Goal: Transaction & Acquisition: Purchase product/service

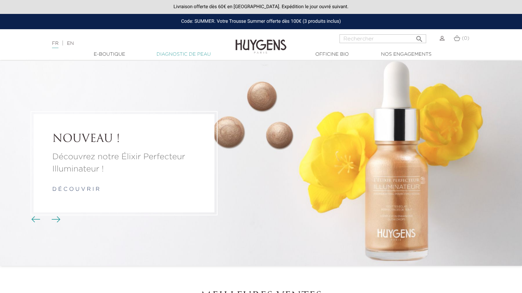
click at [194, 54] on link "Diagnostic de peau" at bounding box center [183, 54] width 68 height 7
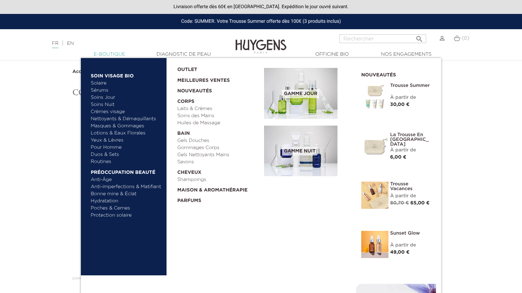
click at [112, 57] on link "  E-Boutique" at bounding box center [109, 54] width 68 height 7
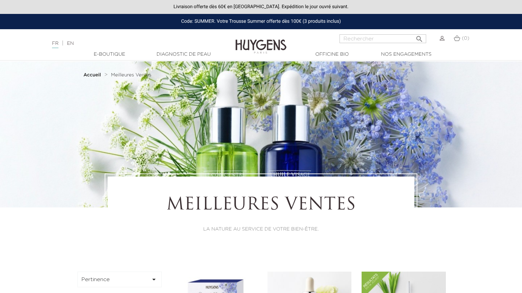
click at [122, 51] on div at bounding box center [261, 51] width 522 height 0
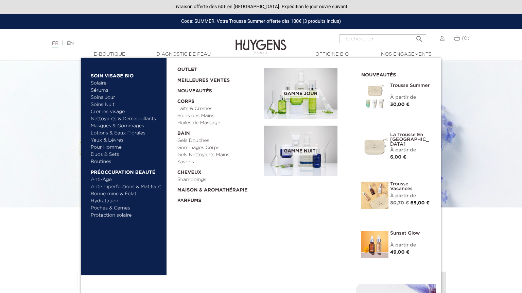
click at [103, 162] on link "Routines" at bounding box center [126, 161] width 71 height 7
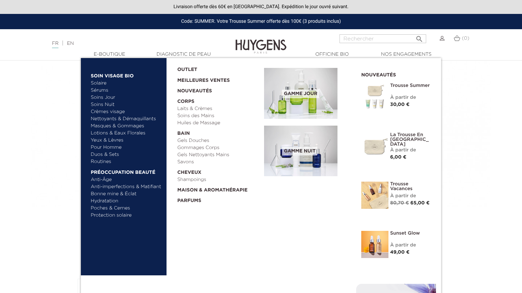
click at [151, 187] on link "Anti-imperfections & Matifiant" at bounding box center [126, 186] width 71 height 7
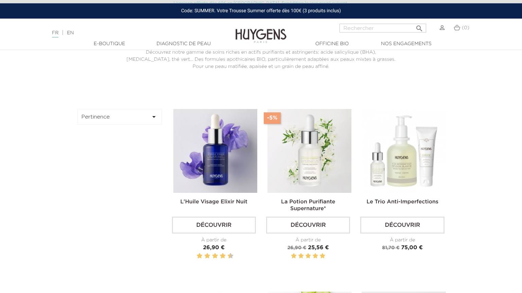
scroll to position [215, 0]
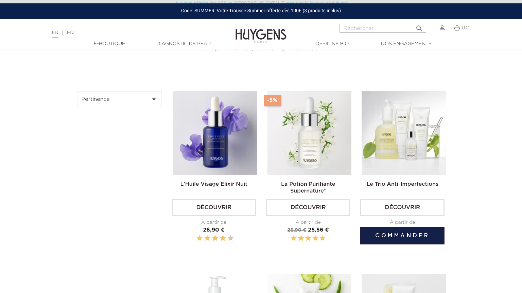
click at [412, 142] on img at bounding box center [403, 133] width 84 height 84
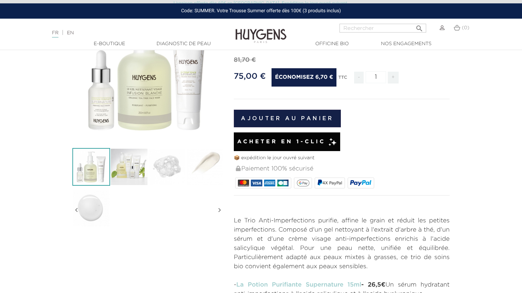
scroll to position [72, 0]
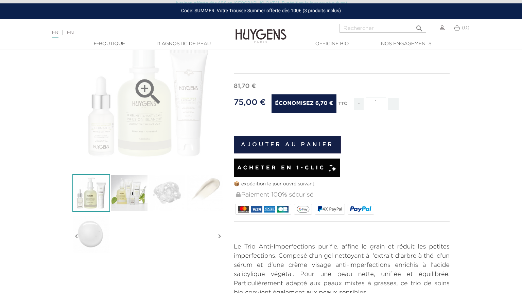
click at [141, 130] on div "" at bounding box center [147, 91] width 151 height 151
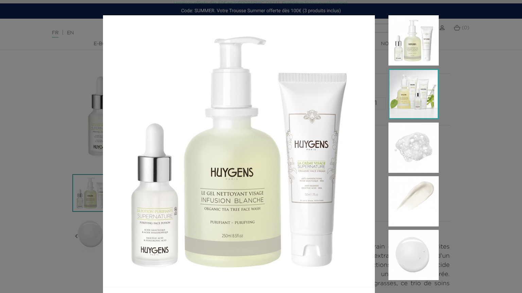
click at [406, 106] on img at bounding box center [413, 94] width 50 height 50
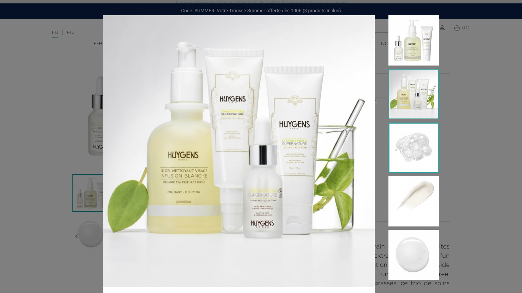
click at [423, 153] on img at bounding box center [413, 148] width 50 height 50
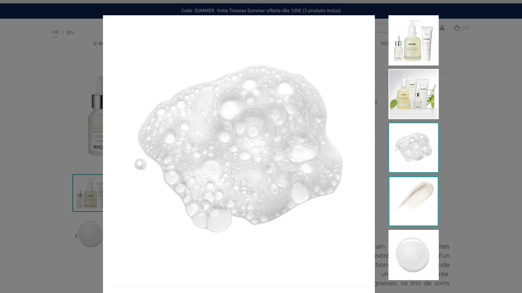
click at [418, 194] on img at bounding box center [413, 201] width 50 height 50
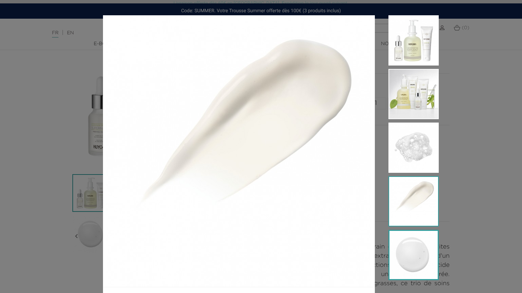
click at [432, 275] on img at bounding box center [413, 255] width 50 height 50
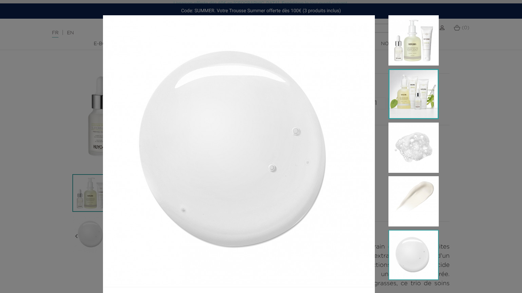
click at [399, 83] on img at bounding box center [413, 94] width 50 height 50
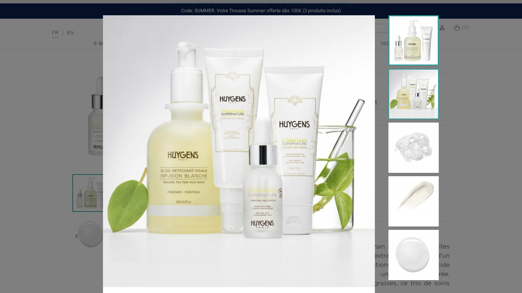
click at [407, 49] on img at bounding box center [413, 40] width 50 height 50
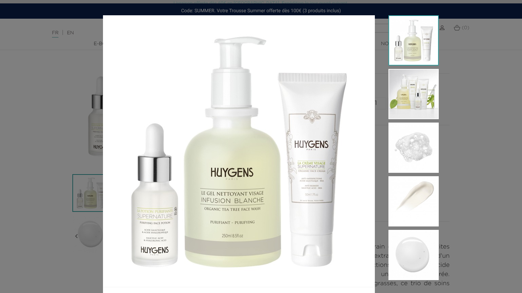
click at [478, 93] on div at bounding box center [261, 146] width 522 height 293
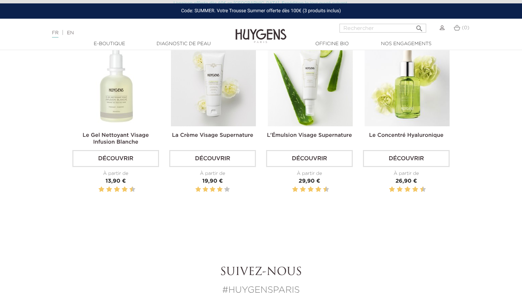
scroll to position [574, 0]
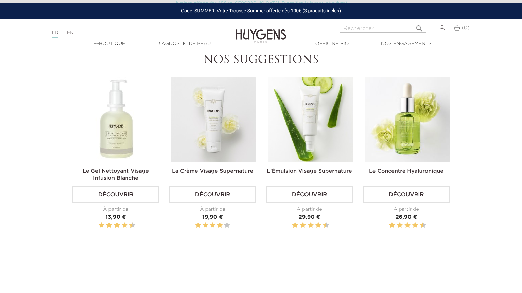
click at [318, 137] on img at bounding box center [310, 119] width 85 height 85
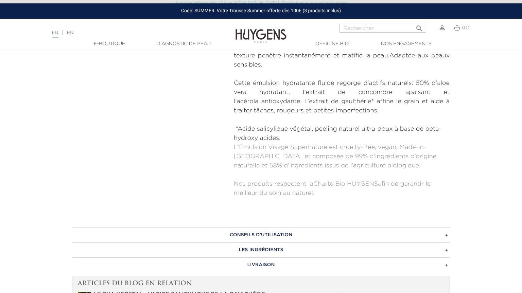
scroll to position [323, 0]
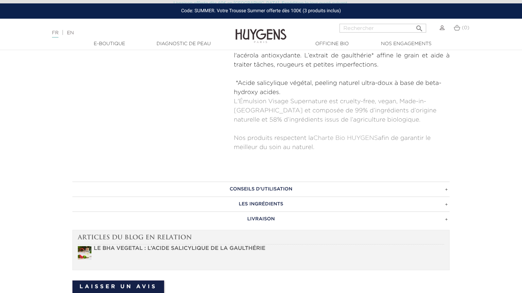
click at [258, 191] on h3 "CONSEILS D'UTILISATION" at bounding box center [260, 189] width 377 height 15
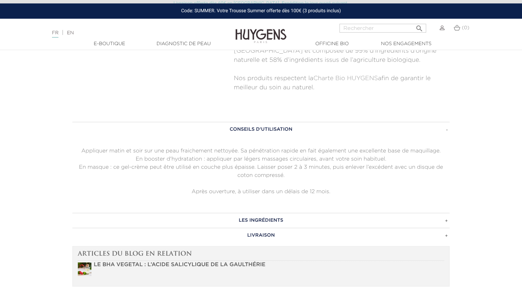
scroll to position [394, 0]
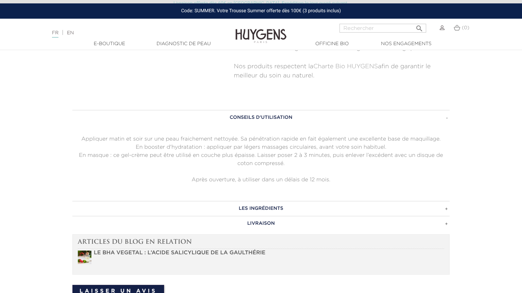
click at [280, 206] on h3 "LES INGRÉDIENTS" at bounding box center [260, 208] width 377 height 15
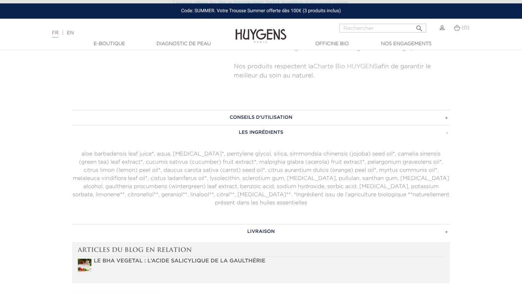
click at [280, 226] on h3 "LIVRAISON" at bounding box center [260, 231] width 377 height 15
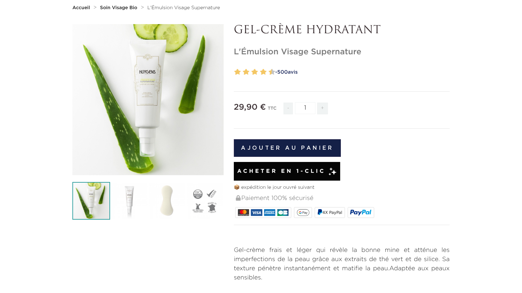
scroll to position [0, 0]
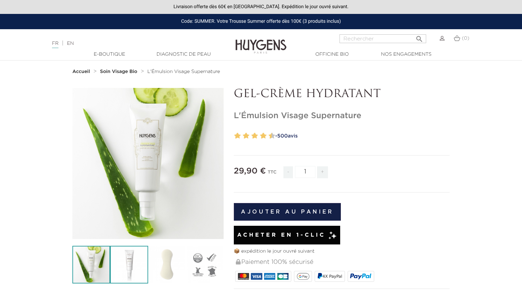
click at [132, 263] on img at bounding box center [129, 265] width 38 height 38
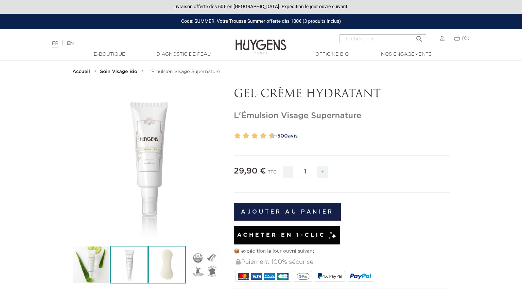
click at [174, 268] on img at bounding box center [167, 265] width 38 height 38
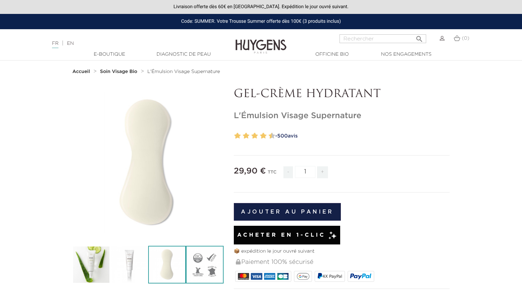
click at [204, 273] on img at bounding box center [205, 265] width 38 height 38
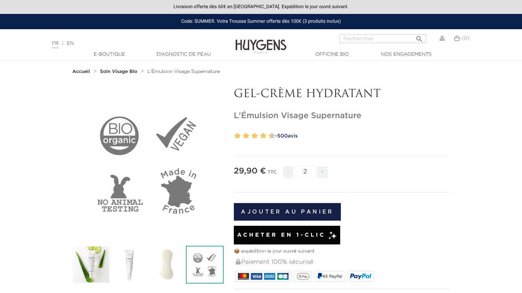
type input "2"
click at [312, 170] on input "2" at bounding box center [305, 172] width 20 height 12
click at [309, 175] on input "2" at bounding box center [305, 172] width 20 height 12
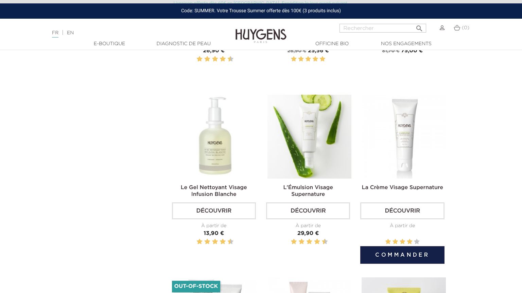
scroll to position [179, 0]
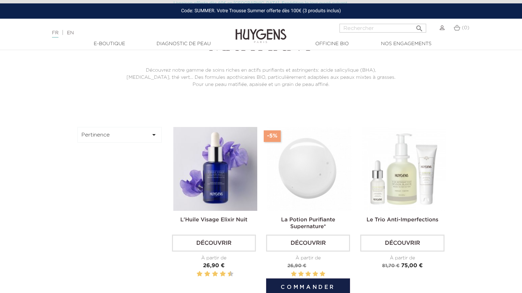
click at [298, 178] on img at bounding box center [309, 169] width 84 height 84
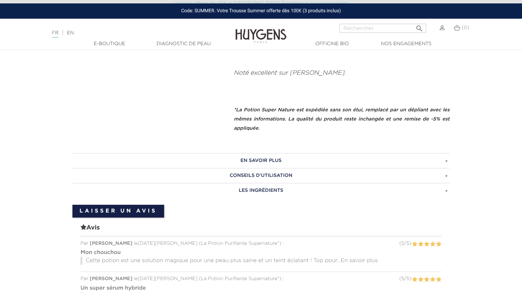
scroll to position [359, 0]
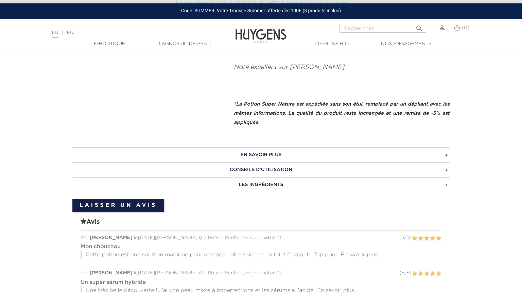
click at [267, 166] on h3 "CONSEILS D'UTILISATION" at bounding box center [260, 169] width 377 height 15
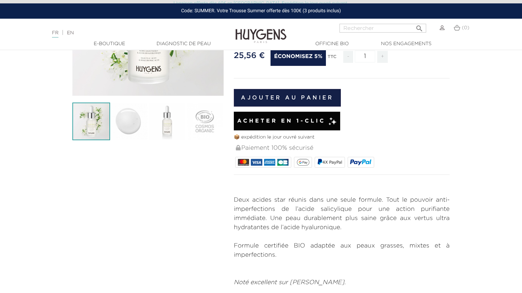
scroll to position [0, 0]
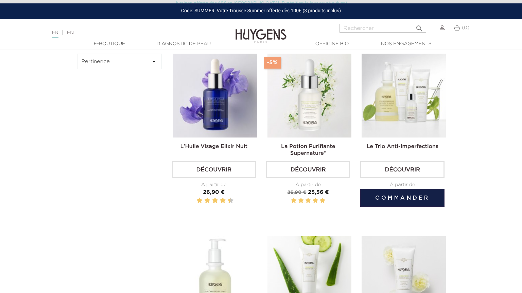
scroll to position [215, 0]
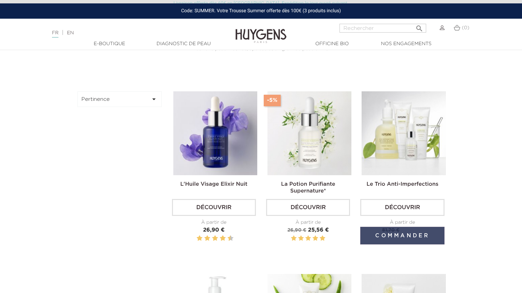
click at [412, 237] on button "Commander" at bounding box center [402, 236] width 84 height 18
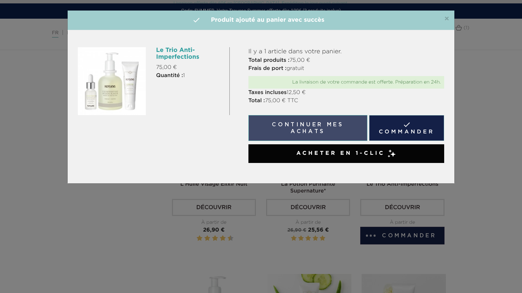
click at [339, 124] on button "Continuer mes achats" at bounding box center [307, 128] width 119 height 26
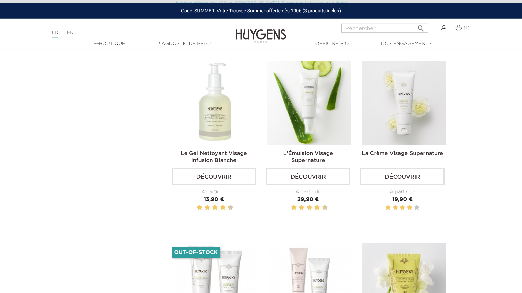
scroll to position [251, 0]
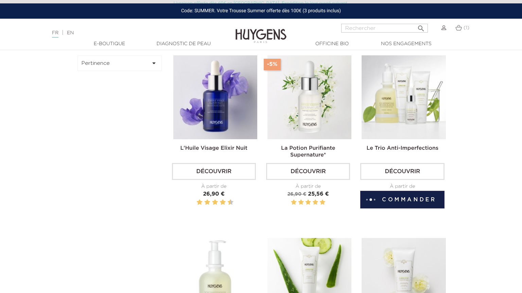
click at [411, 97] on img at bounding box center [403, 97] width 84 height 84
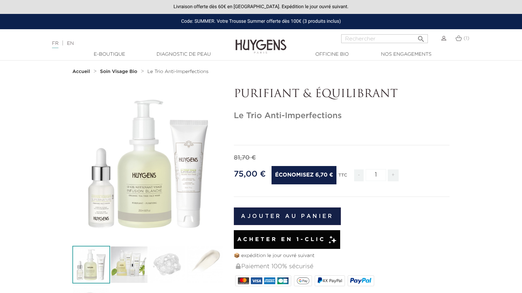
click at [423, 122] on div "PURIFIANT & ÉQUILIBRANT Le Trio Anti-Imperfections" at bounding box center [342, 283] width 226 height 391
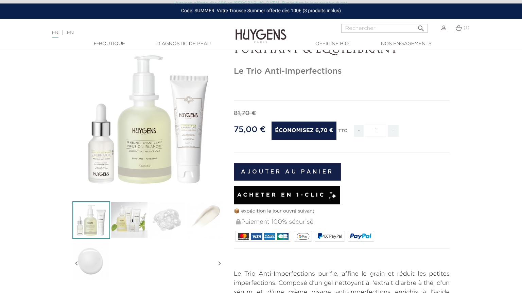
scroll to position [36, 0]
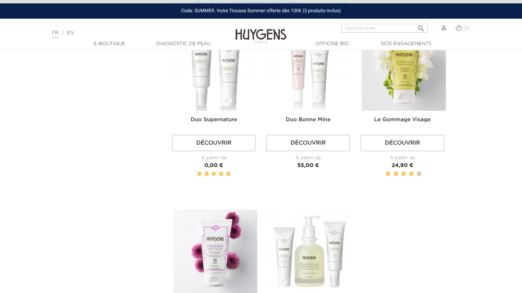
scroll to position [574, 0]
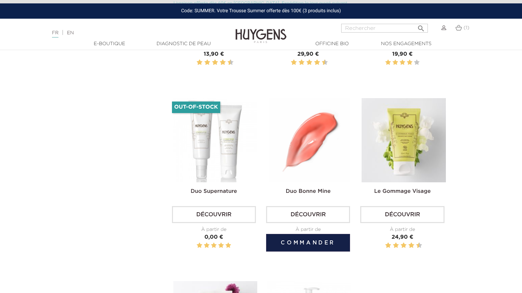
click at [339, 126] on img at bounding box center [309, 140] width 84 height 84
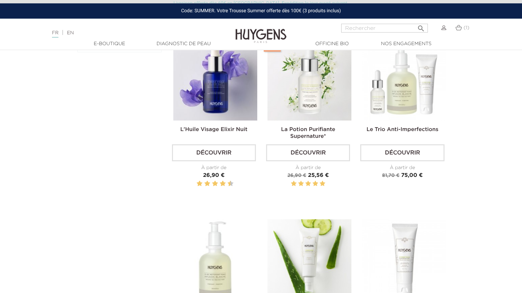
scroll to position [215, 0]
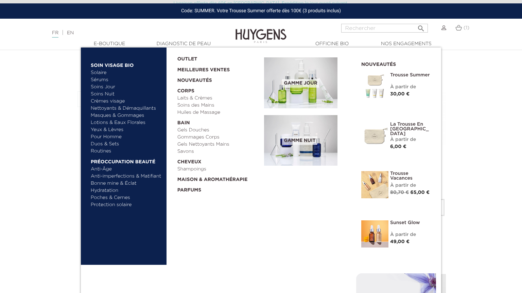
click at [108, 86] on link "Soins Jour" at bounding box center [126, 87] width 71 height 7
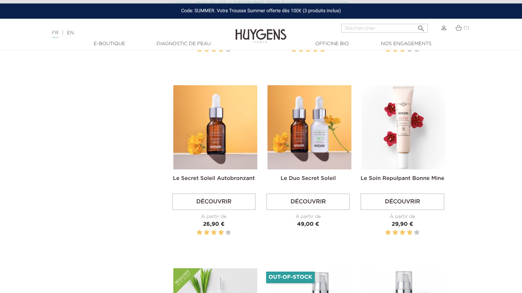
scroll to position [932, 0]
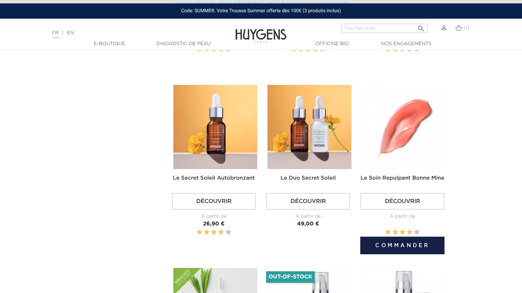
click at [412, 150] on img at bounding box center [403, 127] width 84 height 84
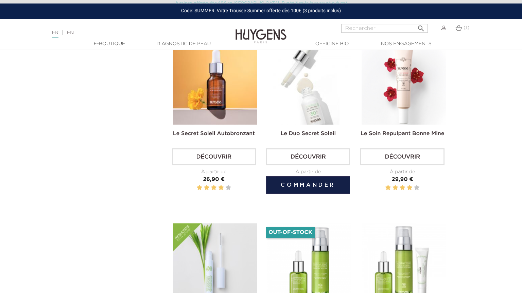
scroll to position [1076, 0]
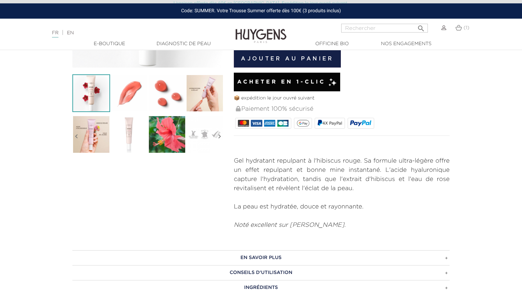
scroll to position [251, 0]
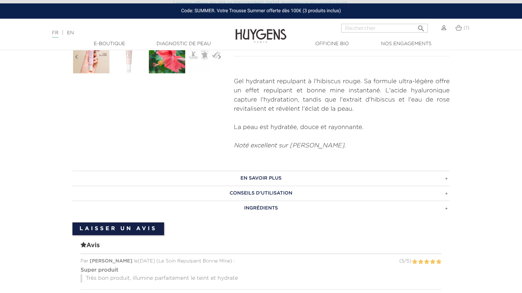
click at [306, 172] on h3 "EN SAVOIR PLUS" at bounding box center [260, 178] width 377 height 15
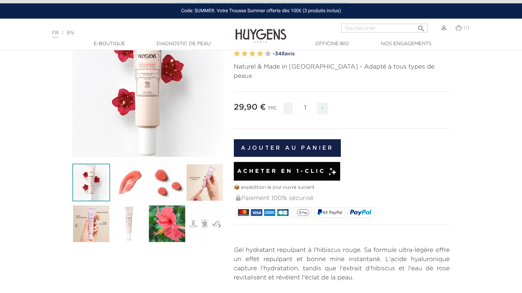
scroll to position [72, 0]
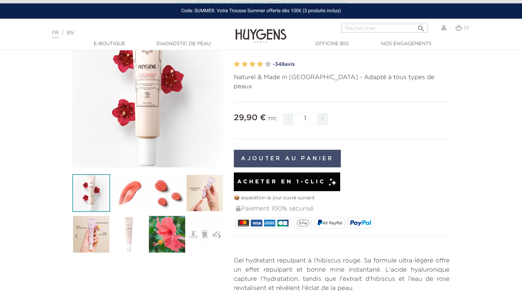
click at [301, 151] on button "Ajouter au panier" at bounding box center [287, 159] width 107 height 18
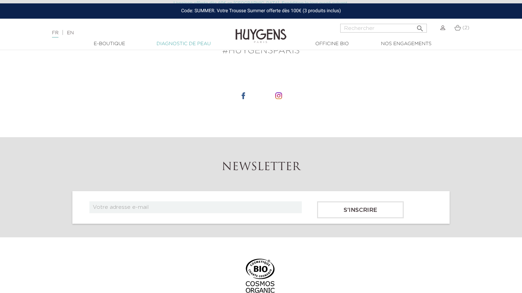
scroll to position [1937, 0]
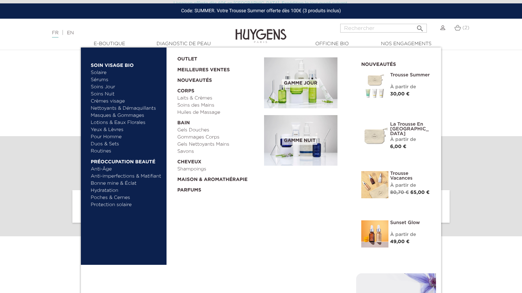
click at [148, 110] on link "Nettoyants & Démaquillants" at bounding box center [126, 108] width 71 height 7
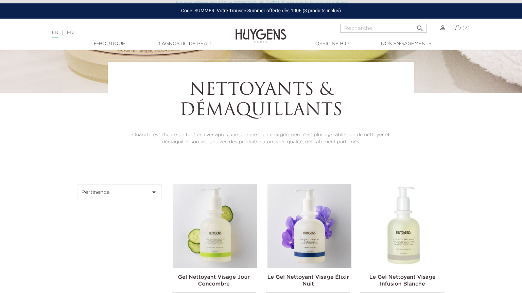
scroll to position [107, 0]
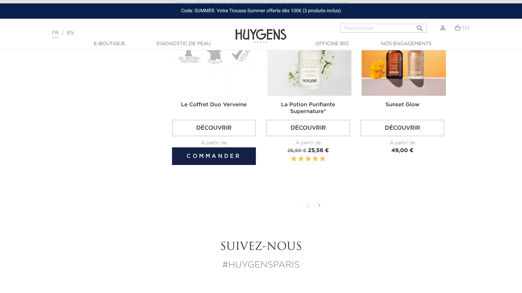
scroll to position [1506, 0]
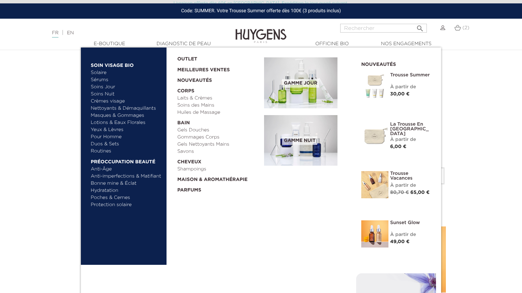
click at [117, 145] on link "Duos & Sets" at bounding box center [126, 144] width 71 height 7
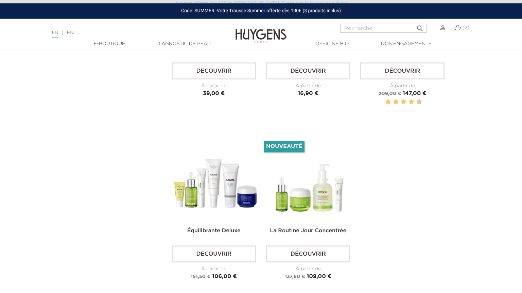
scroll to position [1614, 0]
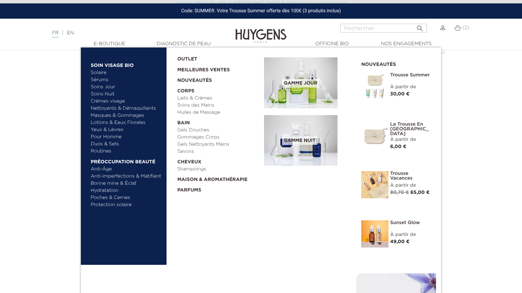
click at [103, 73] on link "Solaire" at bounding box center [126, 72] width 71 height 7
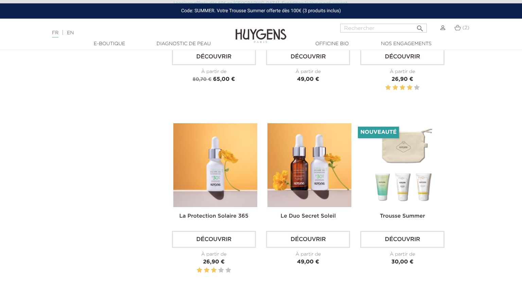
scroll to position [323, 0]
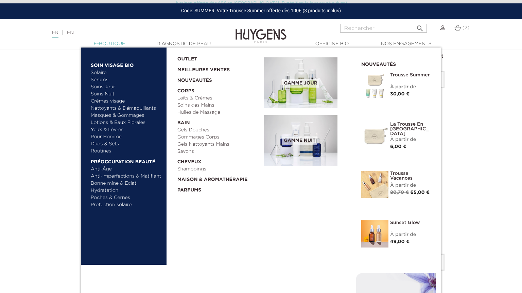
click at [104, 47] on link "  E-Boutique" at bounding box center [109, 43] width 68 height 7
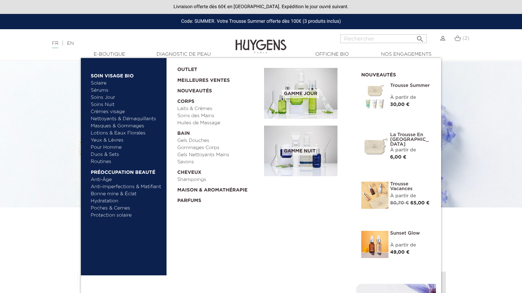
click at [121, 112] on link "Crèmes visage" at bounding box center [126, 111] width 71 height 7
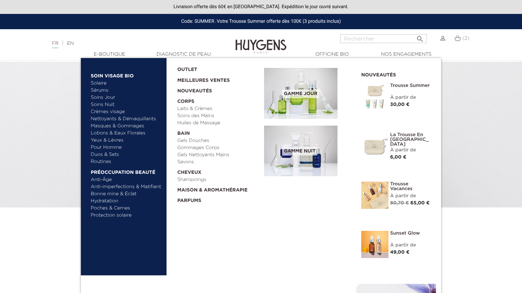
click at [107, 162] on link "Routines" at bounding box center [126, 161] width 71 height 7
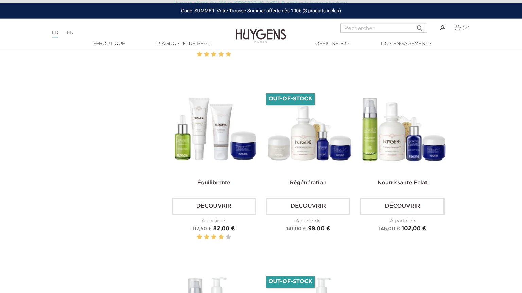
scroll to position [466, 0]
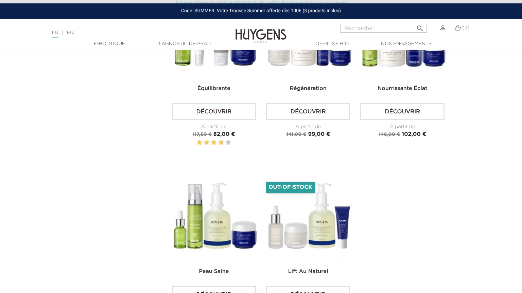
drag, startPoint x: 158, startPoint y: 168, endPoint x: 113, endPoint y: 161, distance: 46.0
click at [425, 214] on div "La Routine Nourrissante Éclat Découvrir À partir de Prix de base 117,50 € Prix …" at bounding box center [308, 79] width 283 height 533
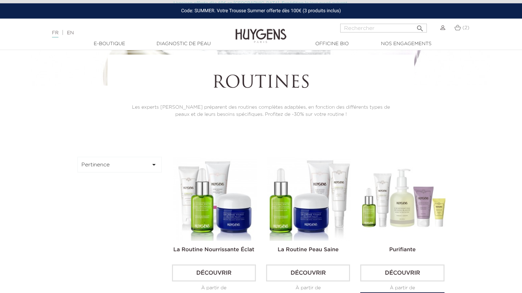
scroll to position [36, 0]
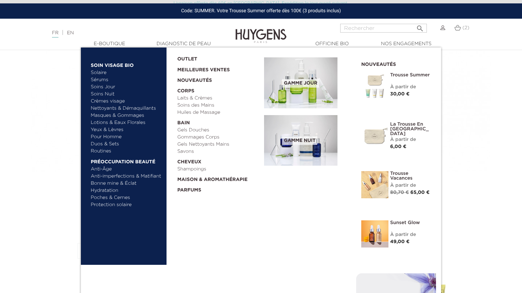
click at [115, 145] on link "Duos & Sets" at bounding box center [126, 144] width 71 height 7
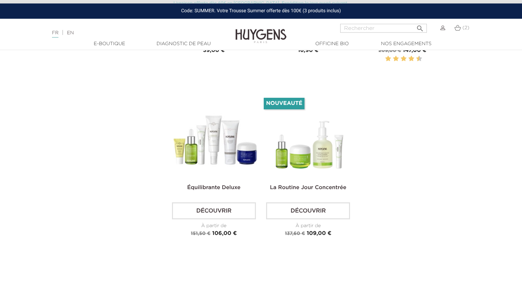
scroll to position [1650, 0]
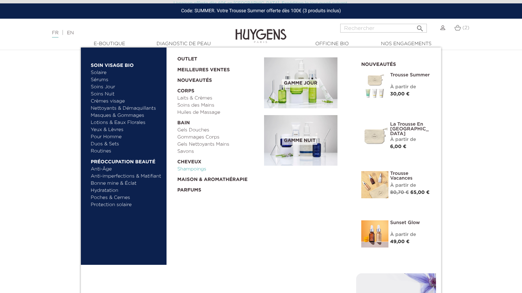
click at [193, 166] on link "Shampoings" at bounding box center [218, 169] width 82 height 7
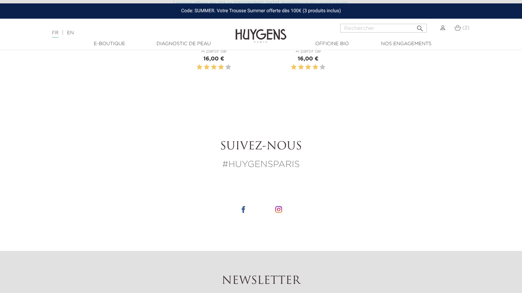
scroll to position [179, 0]
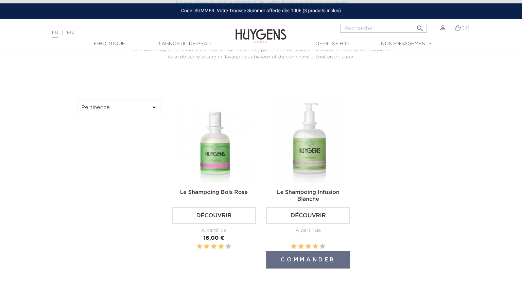
click at [315, 159] on img at bounding box center [309, 142] width 84 height 84
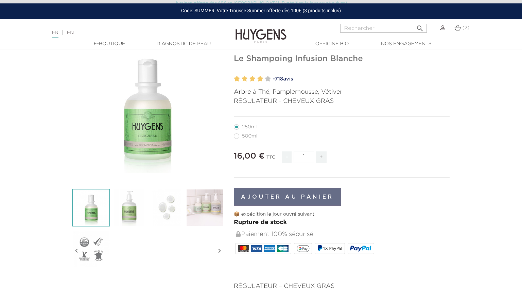
scroll to position [72, 0]
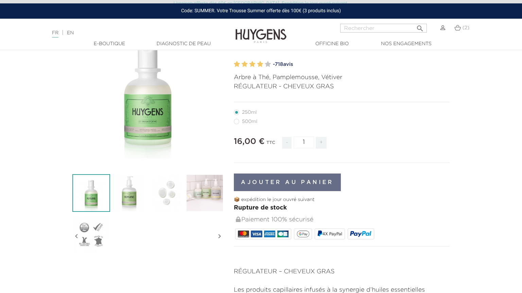
click at [248, 122] on label3"] "500ml" at bounding box center [250, 121] width 32 height 5
radio input "true"
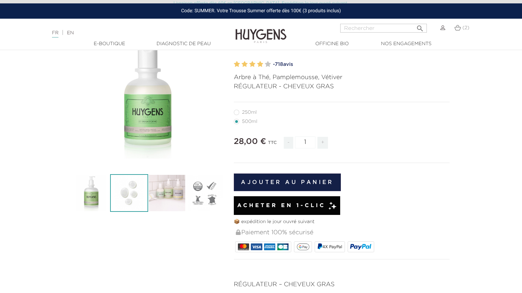
click at [130, 195] on img at bounding box center [129, 193] width 38 height 38
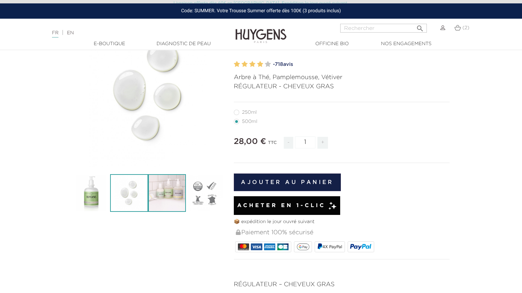
click at [167, 194] on img at bounding box center [167, 193] width 38 height 38
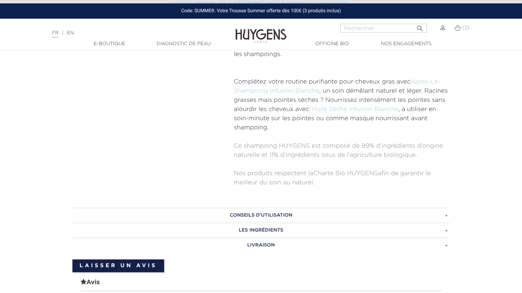
scroll to position [215, 0]
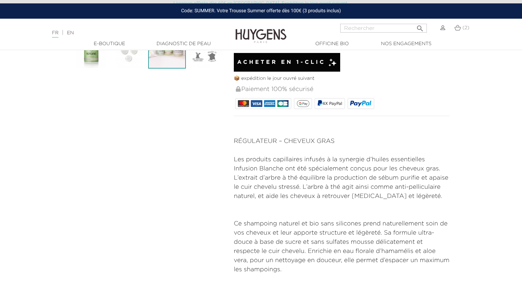
radio input "true"
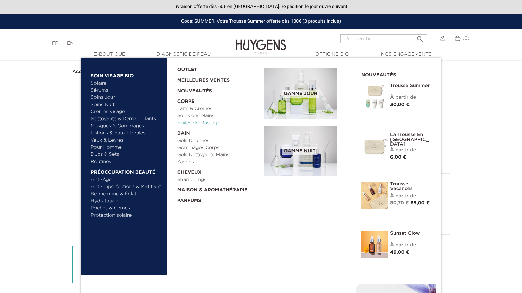
click at [211, 123] on link "Huiles de Massage" at bounding box center [218, 123] width 82 height 7
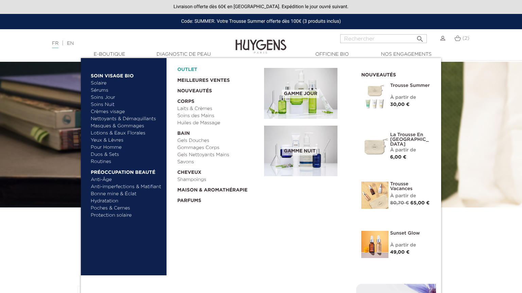
click at [187, 69] on link "OUTLET" at bounding box center [215, 68] width 76 height 11
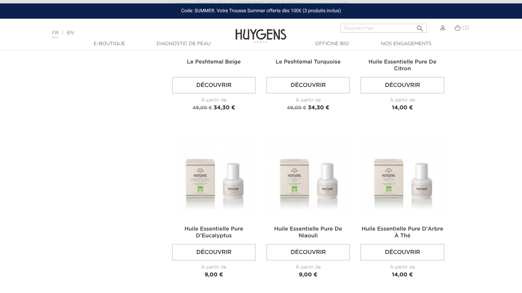
scroll to position [1721, 0]
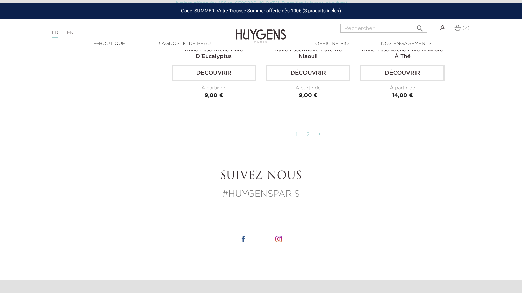
click at [310, 134] on link "2" at bounding box center [308, 135] width 11 height 12
click at [308, 133] on link "2" at bounding box center [308, 135] width 11 height 12
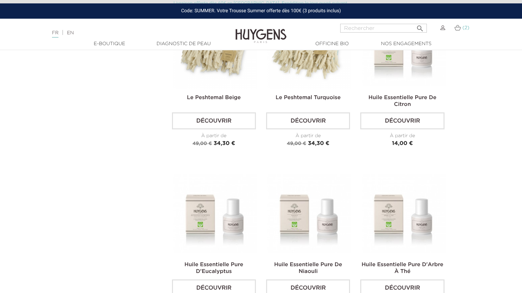
click at [456, 30] on img at bounding box center [457, 28] width 6 height 6
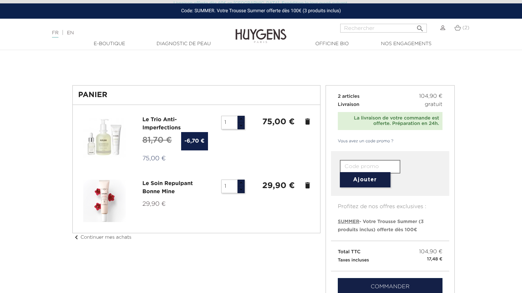
scroll to position [36, 0]
